Goal: Task Accomplishment & Management: Manage account settings

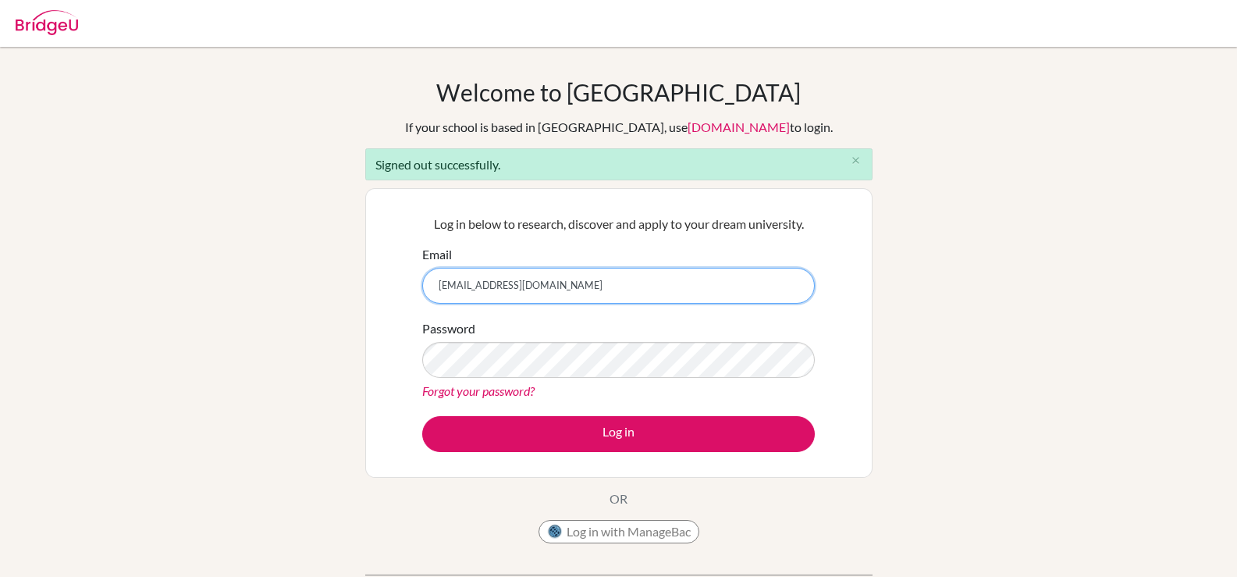
click at [473, 286] on input "[EMAIL_ADDRESS][DOMAIN_NAME]" at bounding box center [618, 286] width 393 height 36
click at [598, 286] on input "[EMAIL_ADDRESS][DOMAIN_NAME]" at bounding box center [618, 286] width 393 height 36
paste input "@"
type input "[EMAIL_ADDRESS][DOMAIN_NAME]"
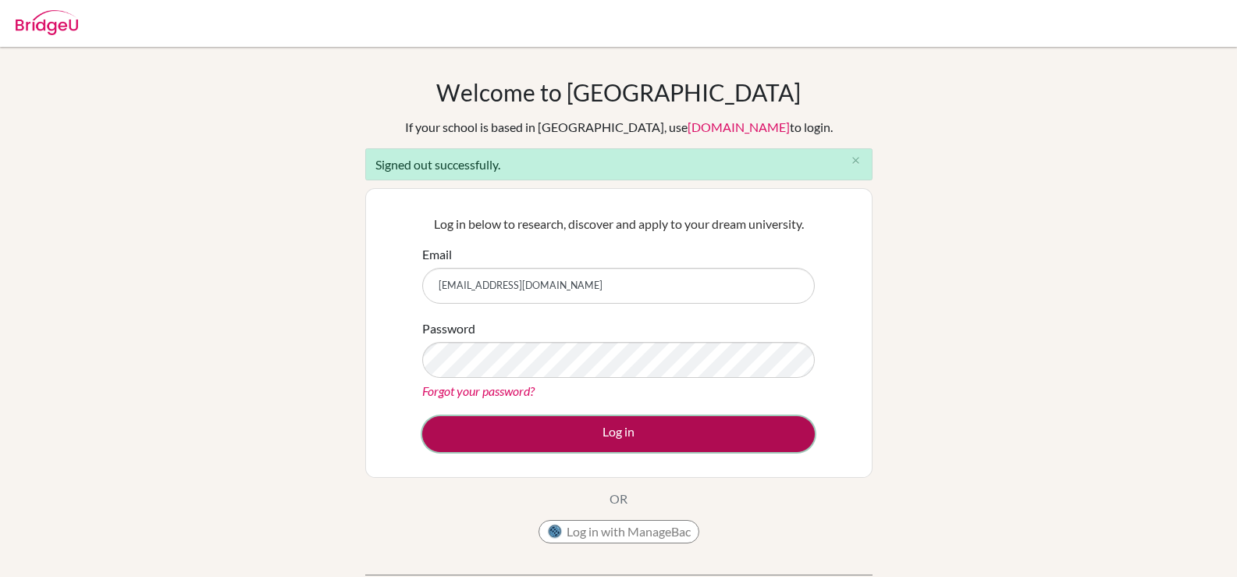
click at [593, 439] on button "Log in" at bounding box center [618, 434] width 393 height 36
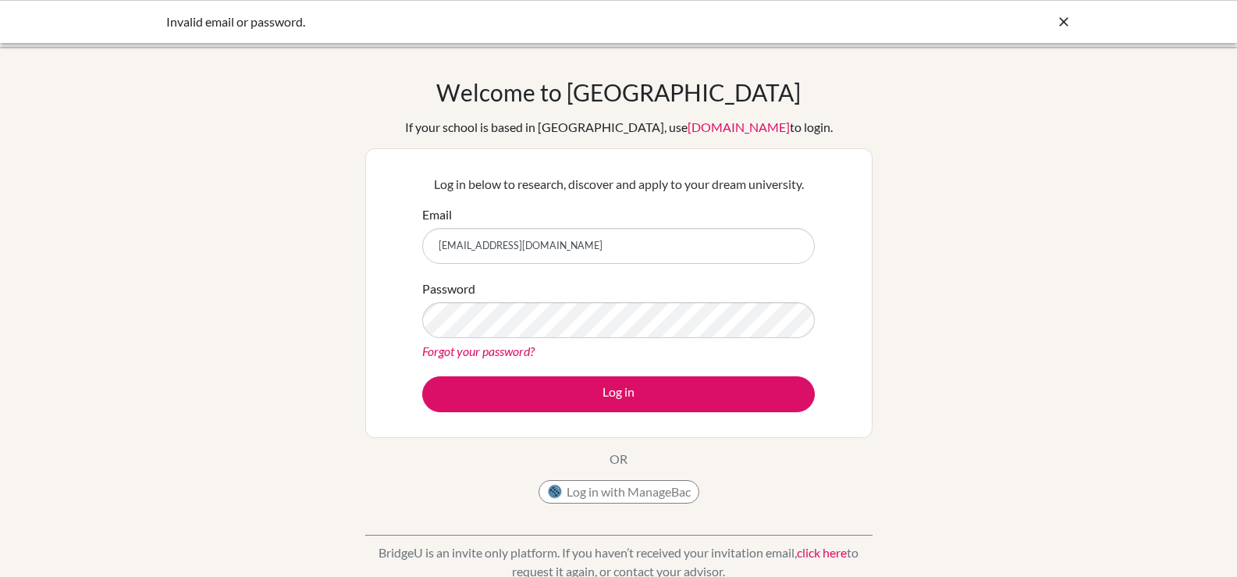
click at [606, 243] on input "lbruno@students.cesegypt.com" at bounding box center [618, 246] width 393 height 36
click at [469, 353] on link "Forgot your password?" at bounding box center [478, 350] width 112 height 15
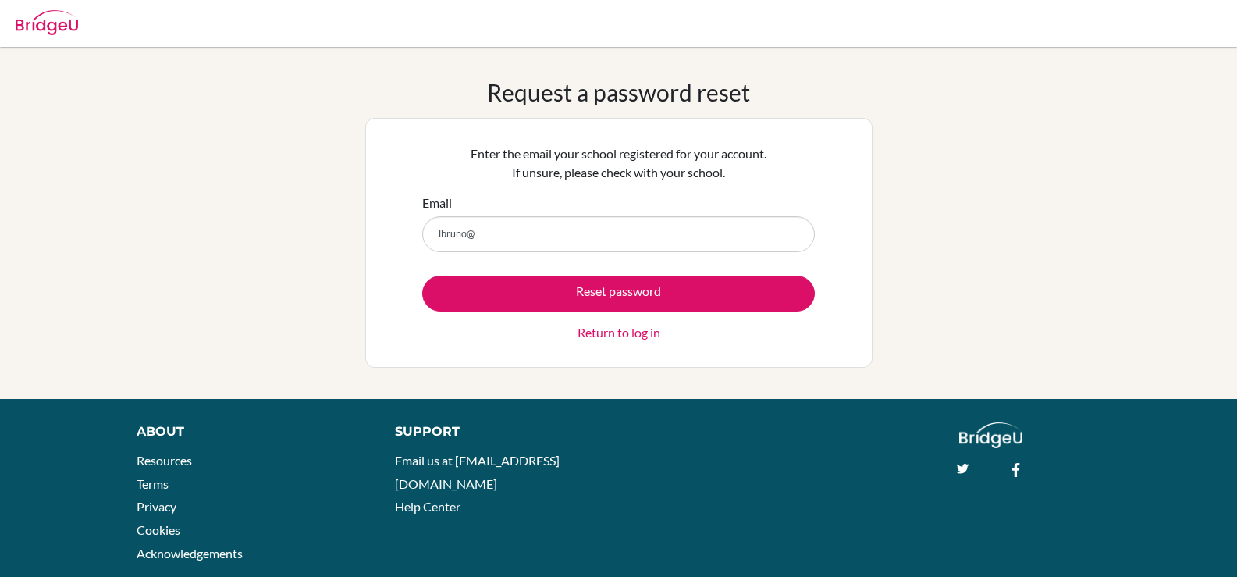
type input "[EMAIL_ADDRESS][DOMAIN_NAME]"
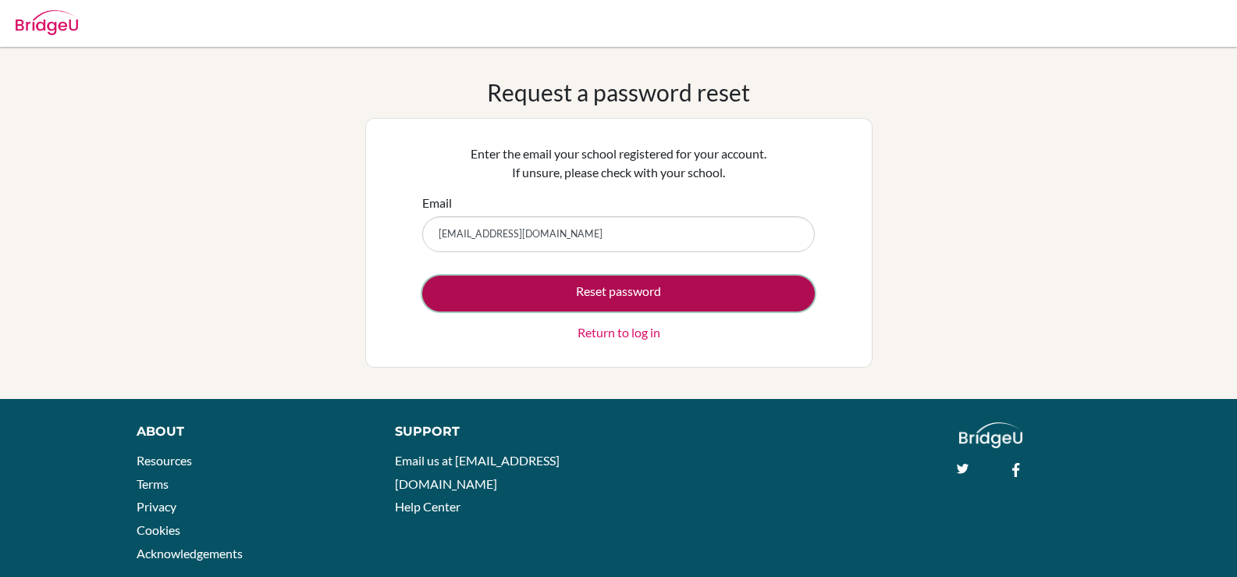
click at [570, 300] on button "Reset password" at bounding box center [618, 293] width 393 height 36
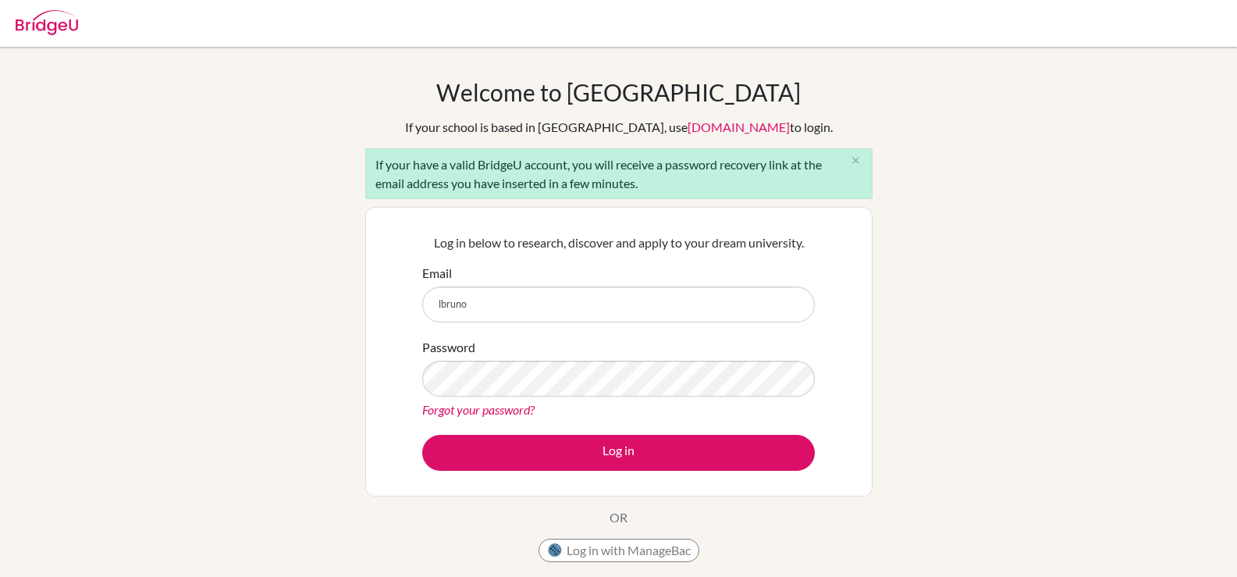
type input "[EMAIL_ADDRESS][DOMAIN_NAME]"
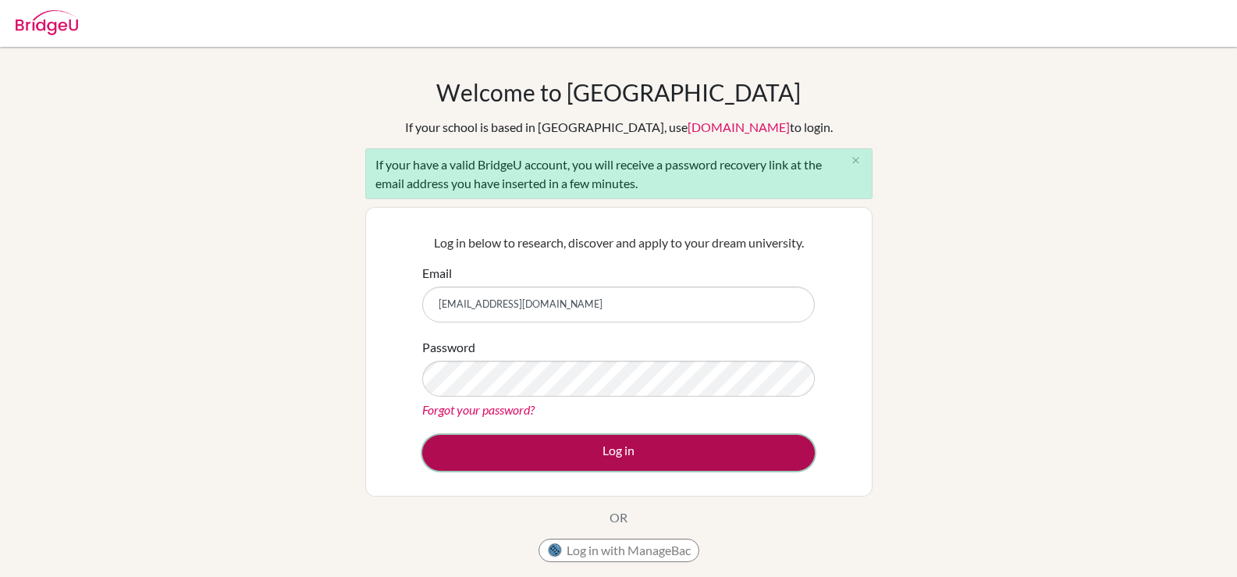
click at [516, 456] on button "Log in" at bounding box center [618, 453] width 393 height 36
